Goal: Information Seeking & Learning: Understand process/instructions

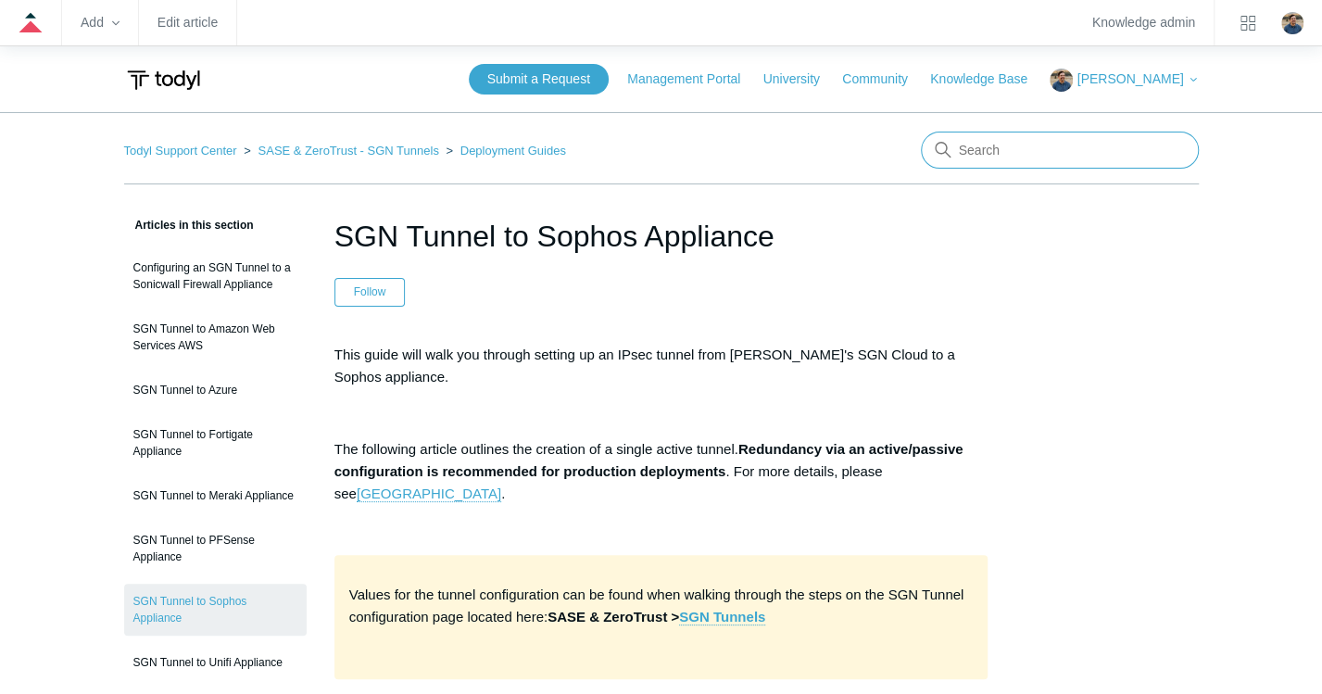
click at [978, 166] on input "Search" at bounding box center [1060, 150] width 278 height 37
type input "redeploy"
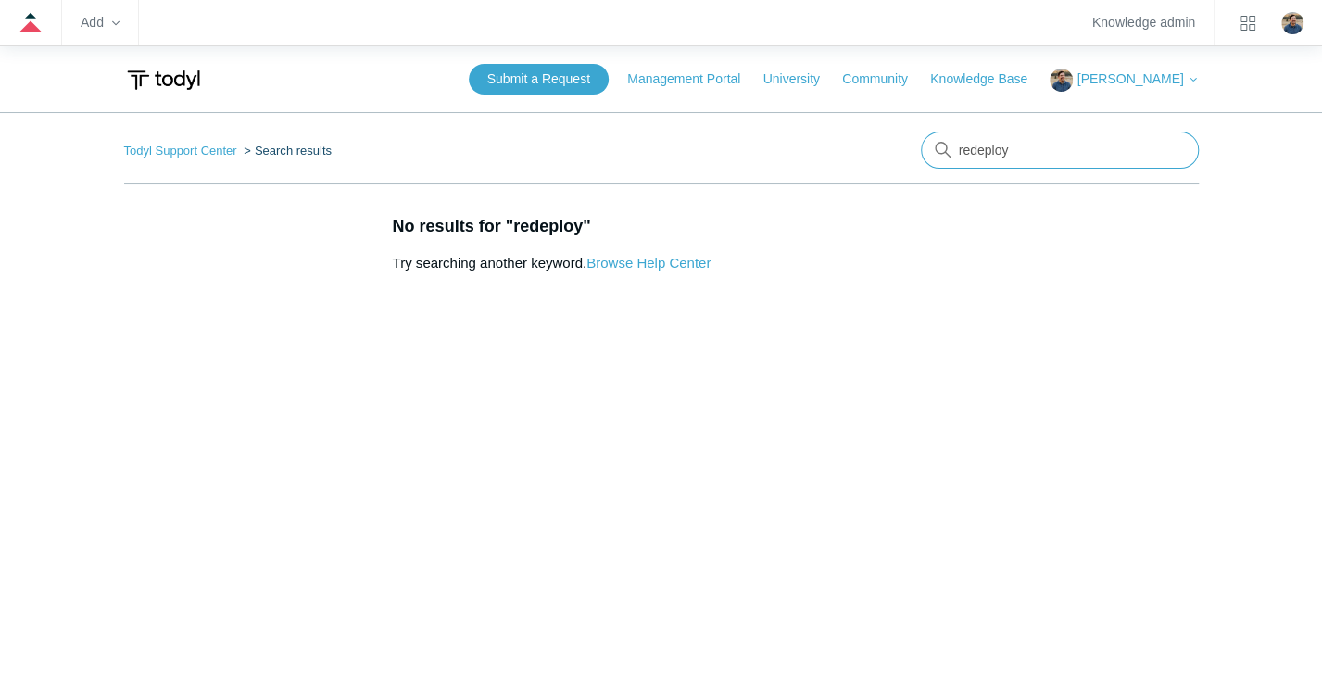
drag, startPoint x: 1004, startPoint y: 153, endPoint x: 806, endPoint y: 136, distance: 198.9
click at [806, 136] on nav "Todyl Support Center Search results redeploy" at bounding box center [661, 158] width 1075 height 53
type input "d"
type input "redeploy"
drag, startPoint x: 1043, startPoint y: 143, endPoint x: 784, endPoint y: 130, distance: 259.7
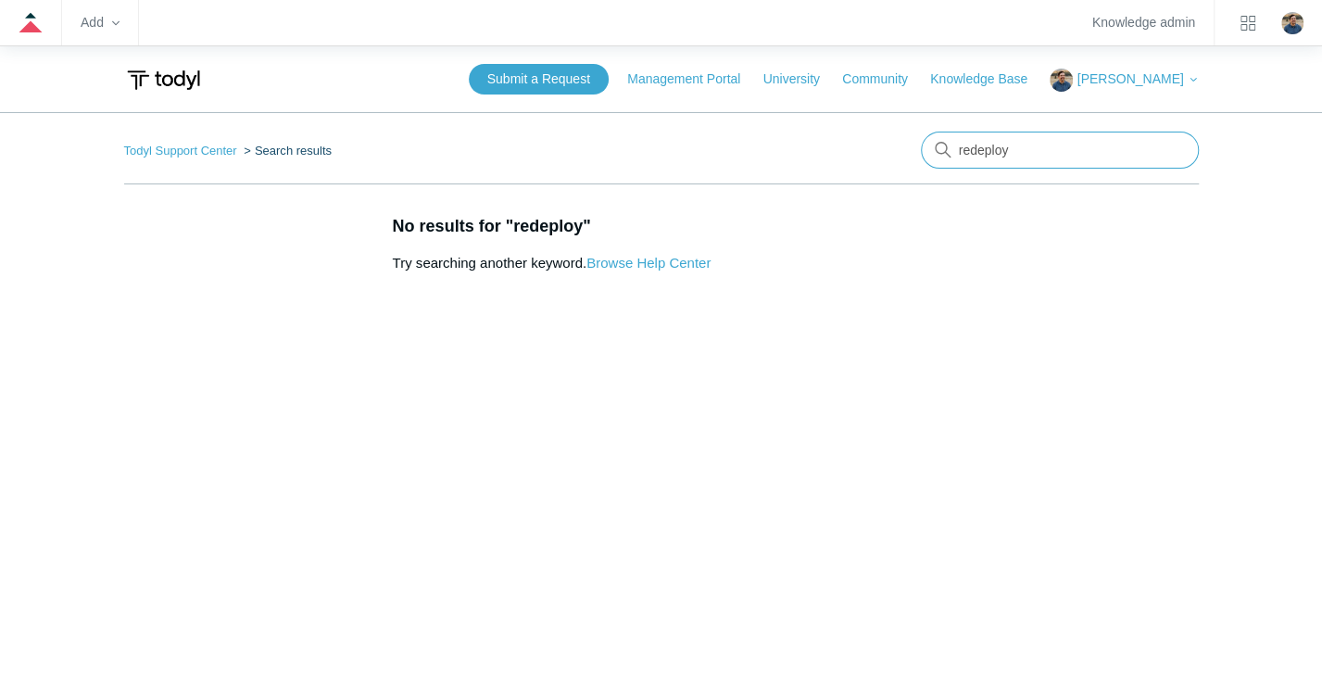
click at [784, 130] on main "Todyl Support Center Search results redeploy No results for "redeploy" Try sear…" at bounding box center [661, 424] width 1322 height 624
type input "r"
type input "redeploy"
click at [1000, 154] on input "redeploy" at bounding box center [1060, 150] width 278 height 37
drag, startPoint x: 1013, startPoint y: 154, endPoint x: 746, endPoint y: 140, distance: 267.2
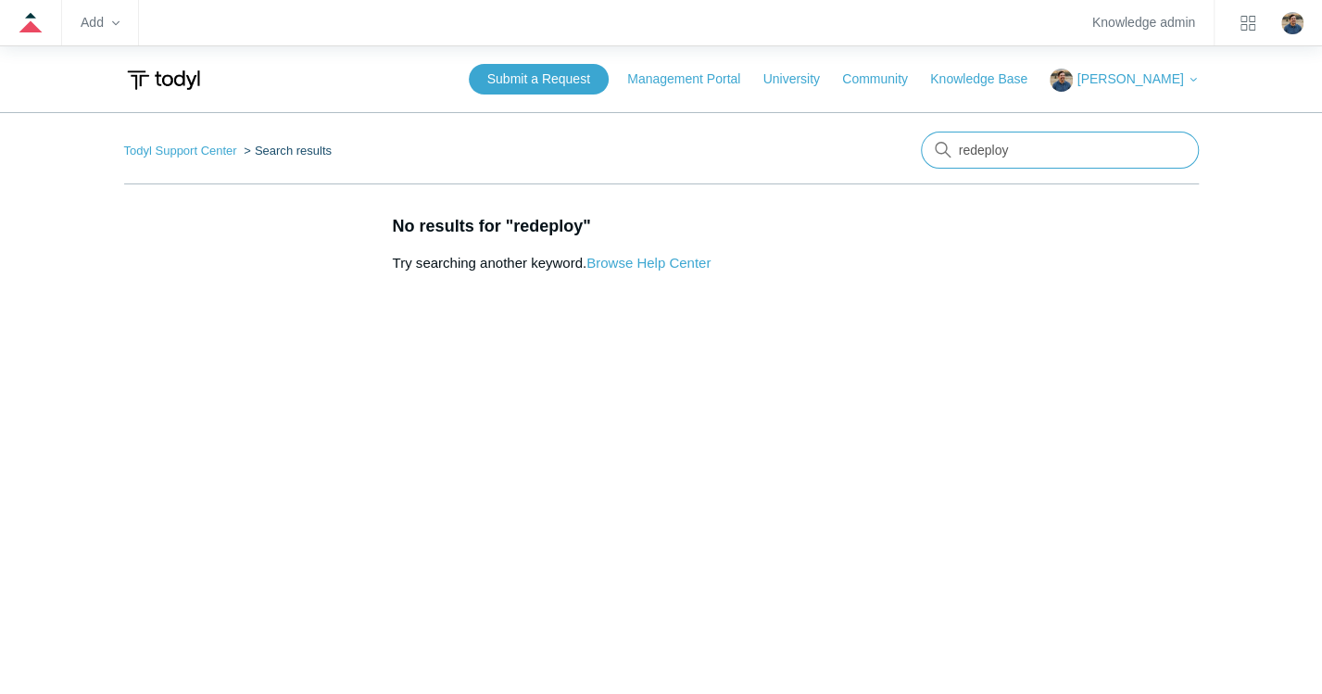
click at [746, 140] on nav "Todyl Support Center Search results There are no matching results in this help …" at bounding box center [661, 158] width 1075 height 53
type input "deploy"
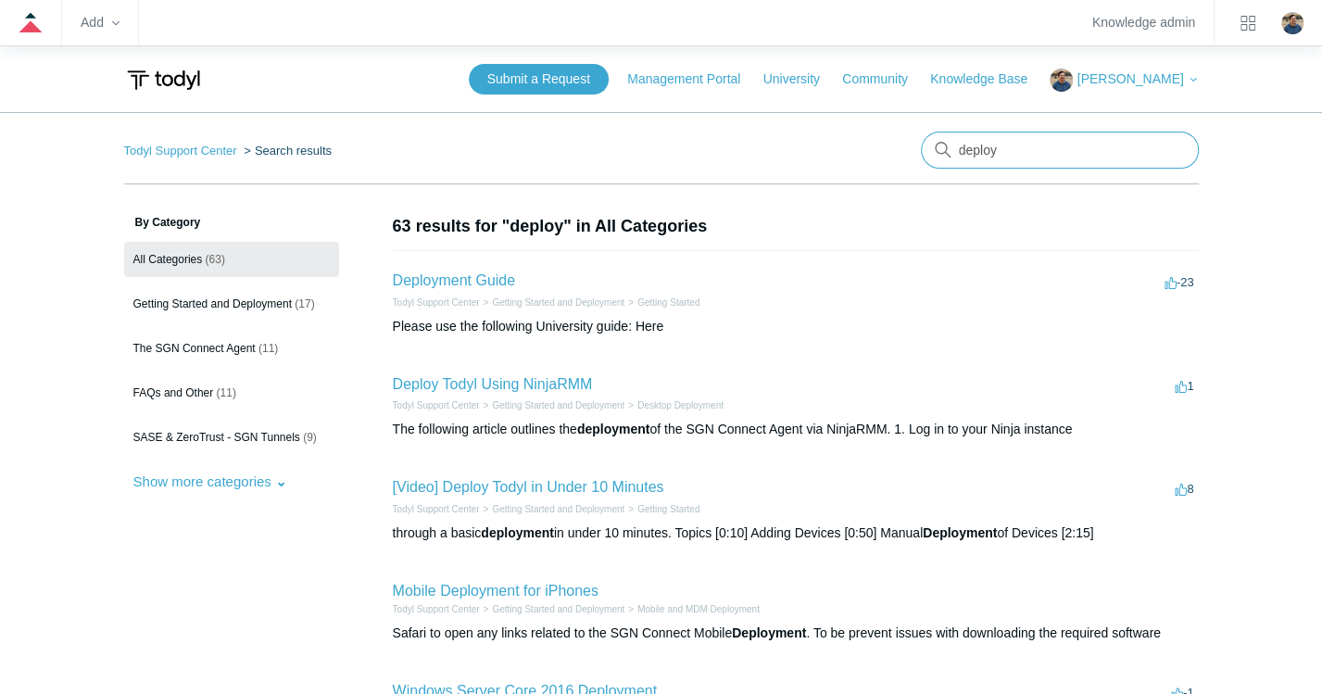
drag, startPoint x: 1055, startPoint y: 147, endPoint x: 830, endPoint y: 145, distance: 225.1
click at [830, 145] on nav "Todyl Support Center Search results There are no matching results in this help …" at bounding box center [661, 158] width 1075 height 53
type input "uninstall"
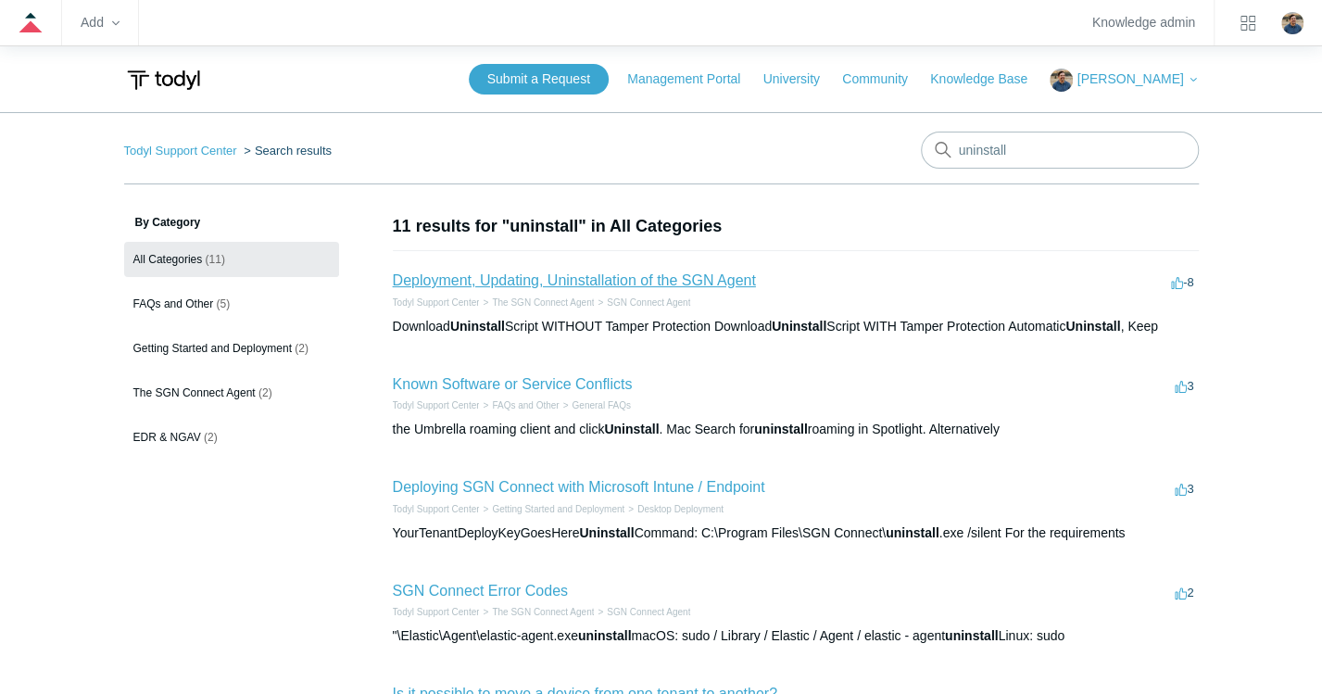
click at [616, 276] on link "Deployment, Updating, Uninstallation of the SGN Agent" at bounding box center [574, 280] width 363 height 16
